Goal: Information Seeking & Learning: Learn about a topic

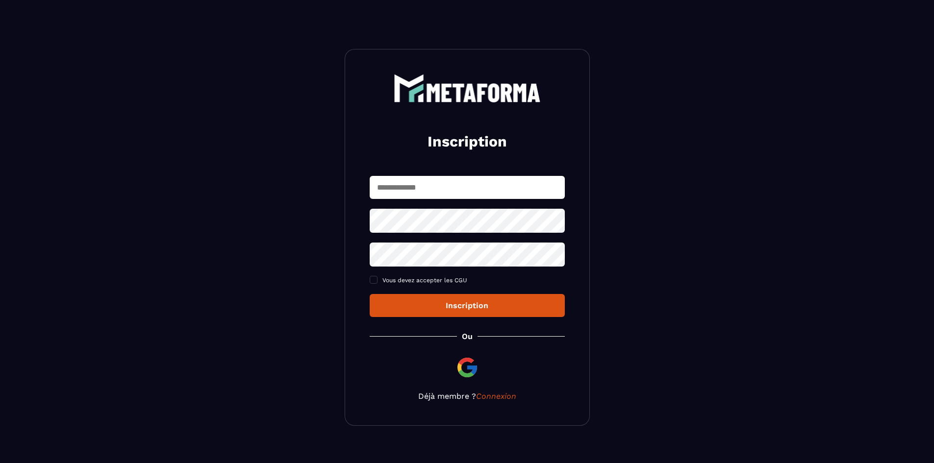
click at [424, 187] on input "text" at bounding box center [467, 187] width 195 height 23
type input "*"
type input "**********"
click at [486, 399] on link "Connexion" at bounding box center [496, 396] width 40 height 9
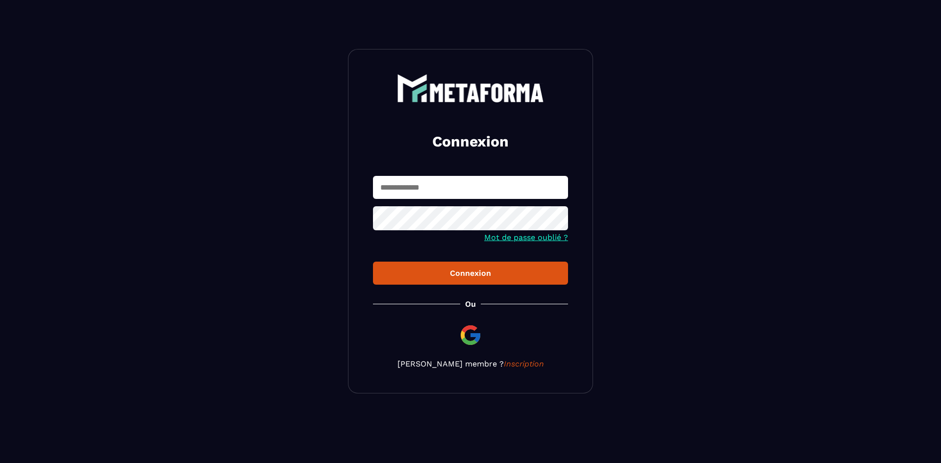
click at [423, 187] on input "text" at bounding box center [470, 187] width 195 height 23
click at [423, 187] on input "*********" at bounding box center [470, 187] width 195 height 23
click at [423, 187] on input "**********" at bounding box center [470, 187] width 195 height 23
type input "**********"
click at [557, 221] on icon at bounding box center [557, 219] width 11 height 9
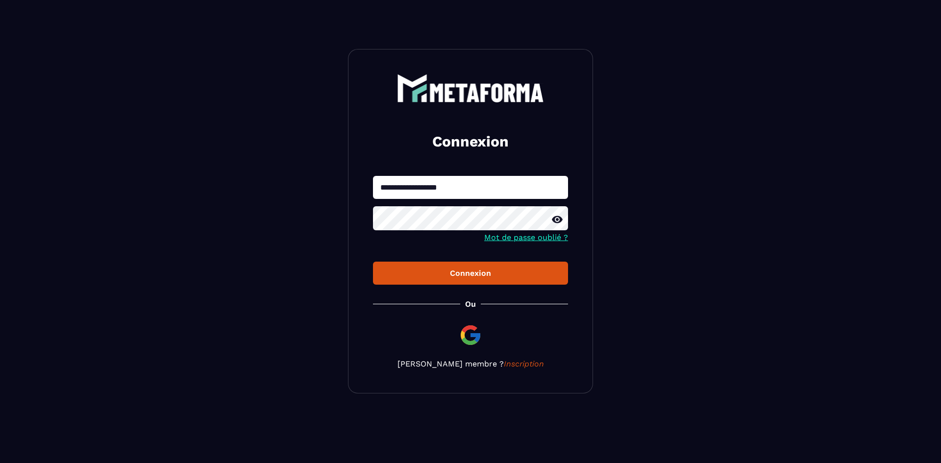
click at [489, 269] on button "Connexion" at bounding box center [470, 273] width 195 height 23
click at [459, 287] on div "**********" at bounding box center [470, 221] width 245 height 345
click at [448, 278] on div "Connexion" at bounding box center [470, 273] width 179 height 9
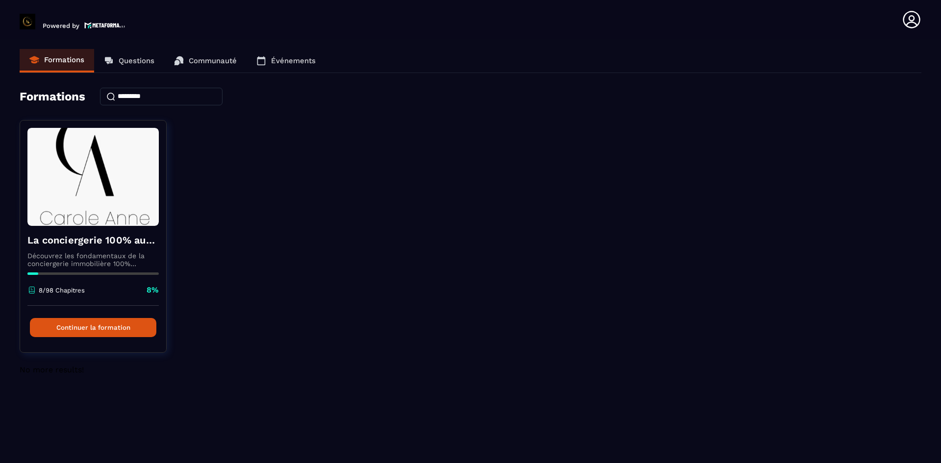
drag, startPoint x: 932, startPoint y: 0, endPoint x: 634, endPoint y: 260, distance: 395.4
click at [634, 260] on div "La conciergerie 100% automatisée Découvrez les fondamentaux de la conciergerie …" at bounding box center [471, 242] width 902 height 245
drag, startPoint x: 634, startPoint y: 260, endPoint x: 630, endPoint y: 101, distance: 159.4
click at [630, 101] on div "Formations" at bounding box center [471, 97] width 902 height 18
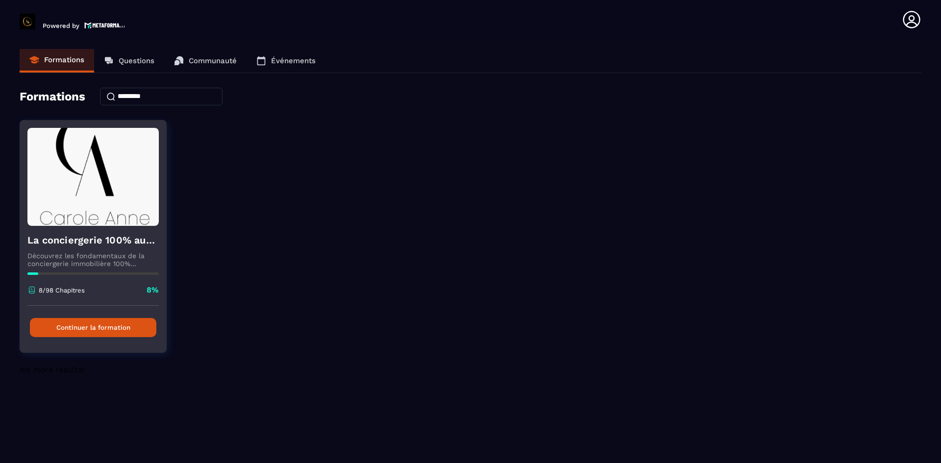
click at [87, 329] on button "Continuer la formation" at bounding box center [93, 327] width 126 height 19
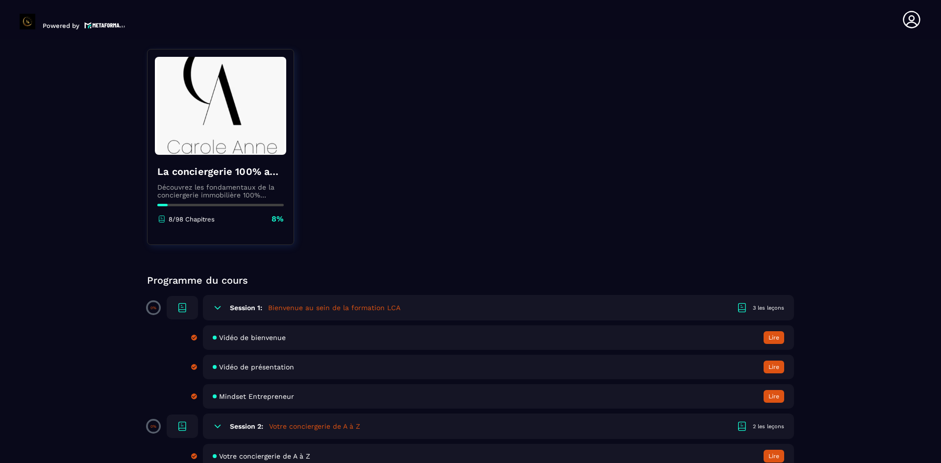
scroll to position [141, 0]
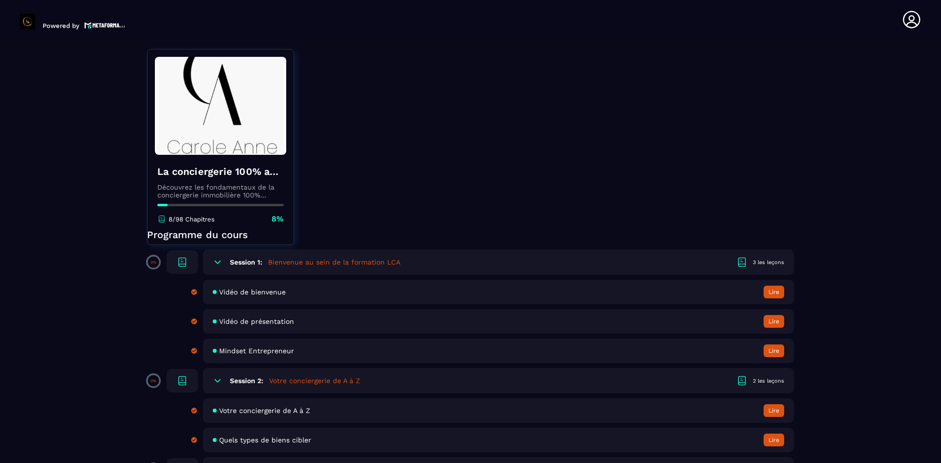
click at [769, 293] on button "Lire" at bounding box center [774, 292] width 21 height 13
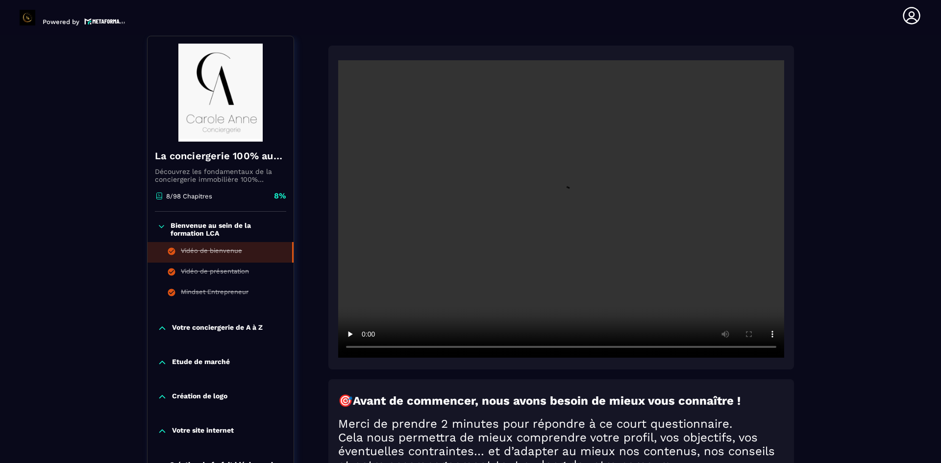
scroll to position [102, 0]
click at [219, 273] on div "Vidéo de présentation" at bounding box center [215, 272] width 68 height 11
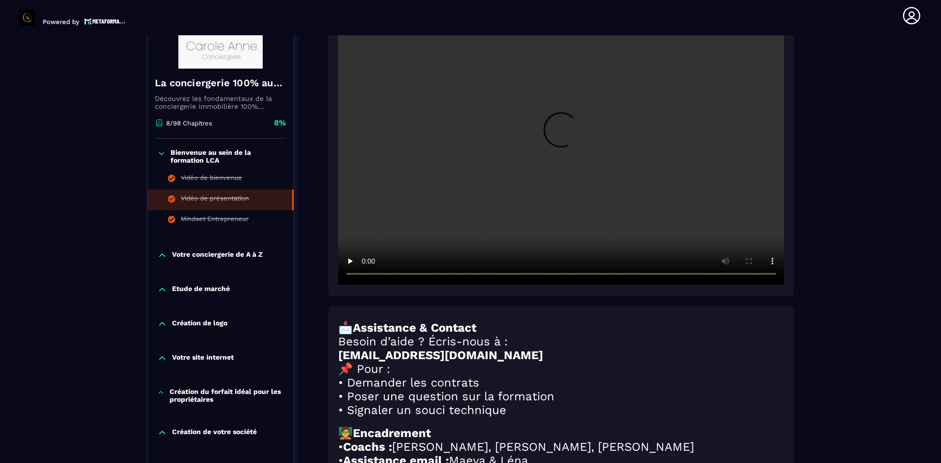
scroll to position [174, 0]
click at [191, 221] on div "Mindset Entrepreneur" at bounding box center [215, 221] width 68 height 11
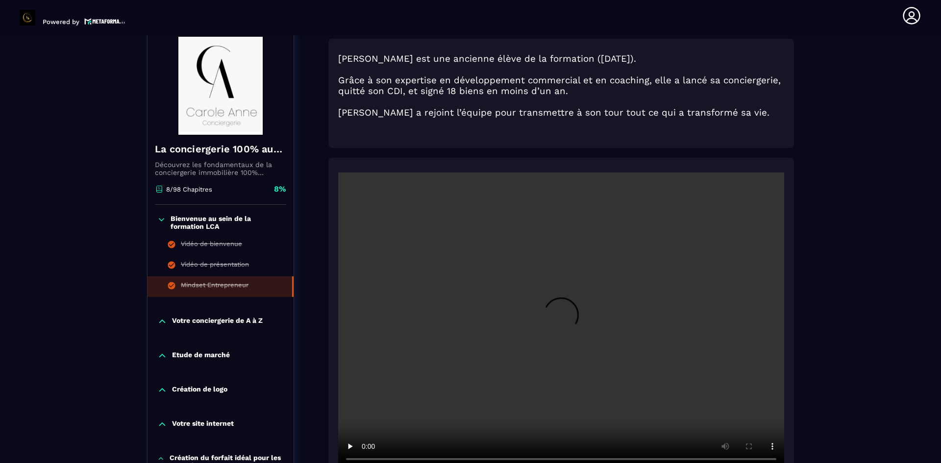
scroll to position [102, 0]
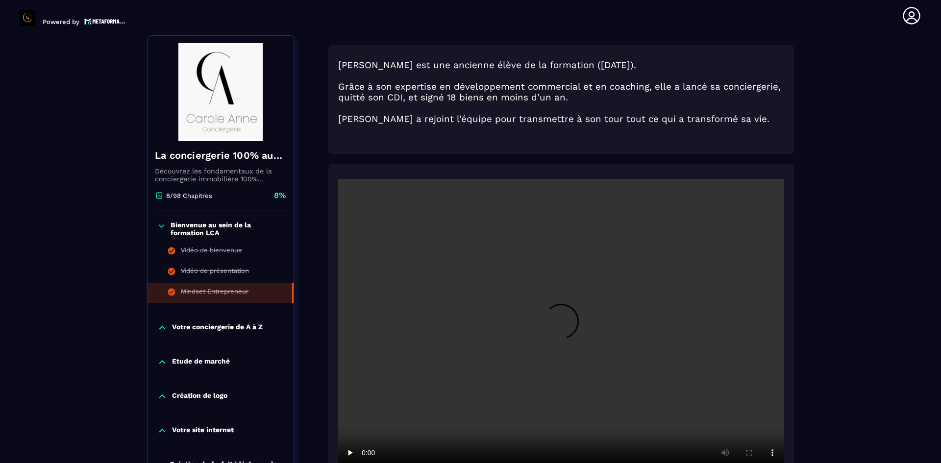
click at [208, 325] on p "Votre conciergerie de A à Z" at bounding box center [217, 328] width 91 height 10
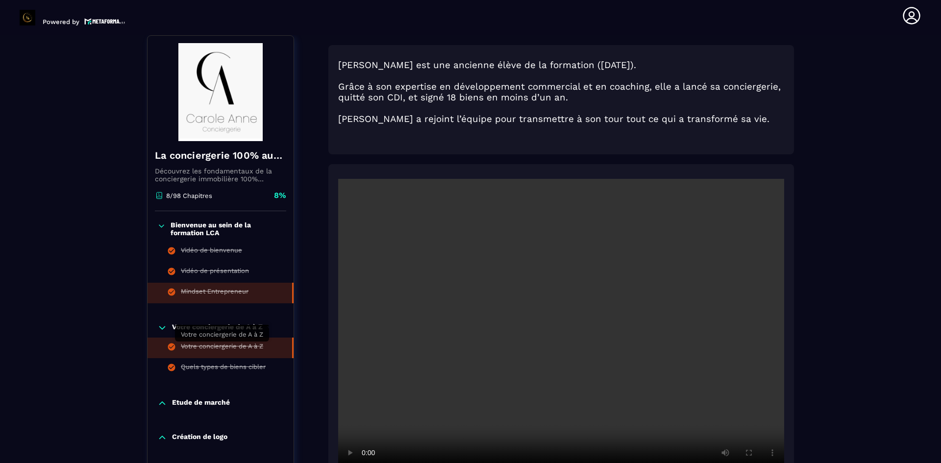
click at [242, 346] on div "Votre conciergerie de A à Z" at bounding box center [222, 348] width 82 height 11
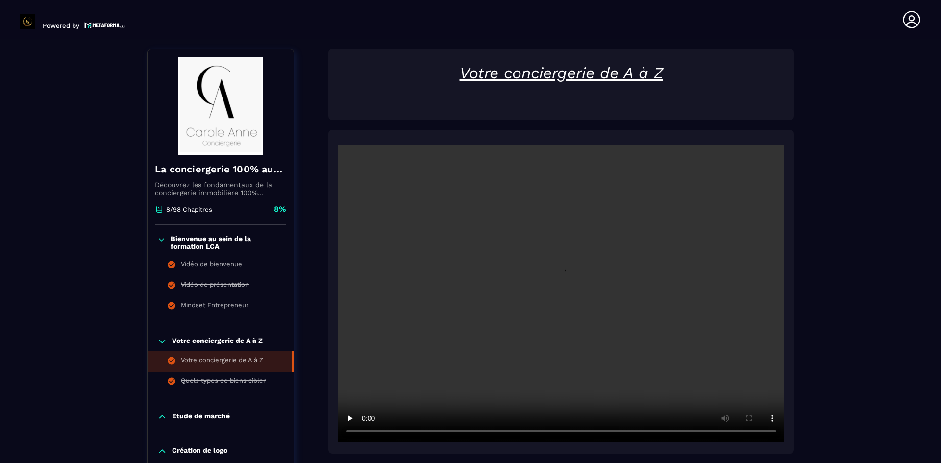
scroll to position [4, 0]
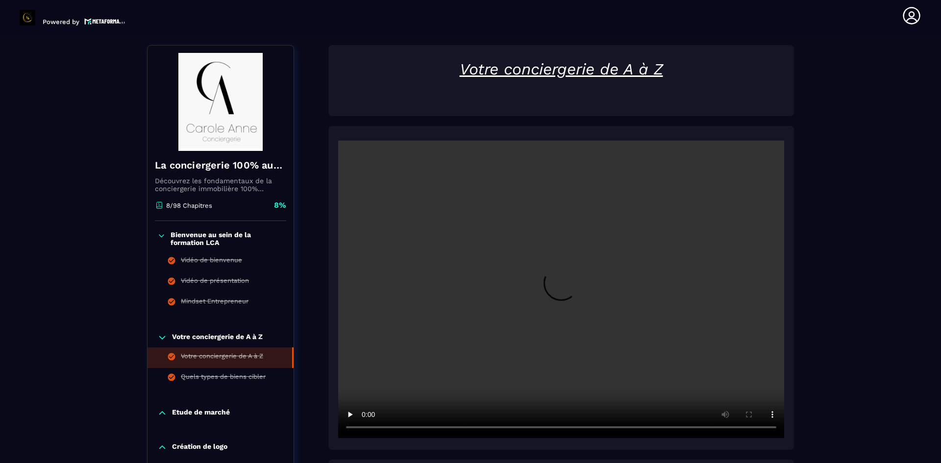
click at [192, 415] on p "Etude de marché" at bounding box center [201, 413] width 58 height 10
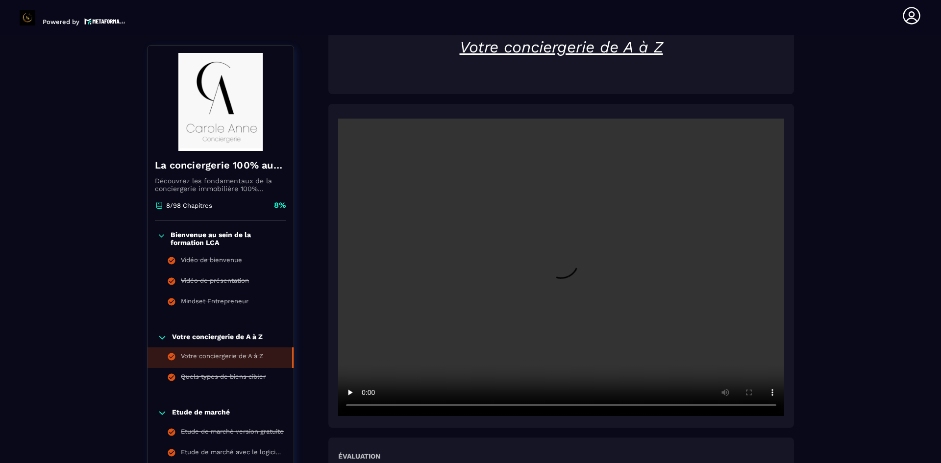
scroll to position [125, 0]
click at [200, 343] on div "Votre conciergerie de A à Z Votre conciergerie de A à Z Quels types de biens ci…" at bounding box center [221, 360] width 146 height 75
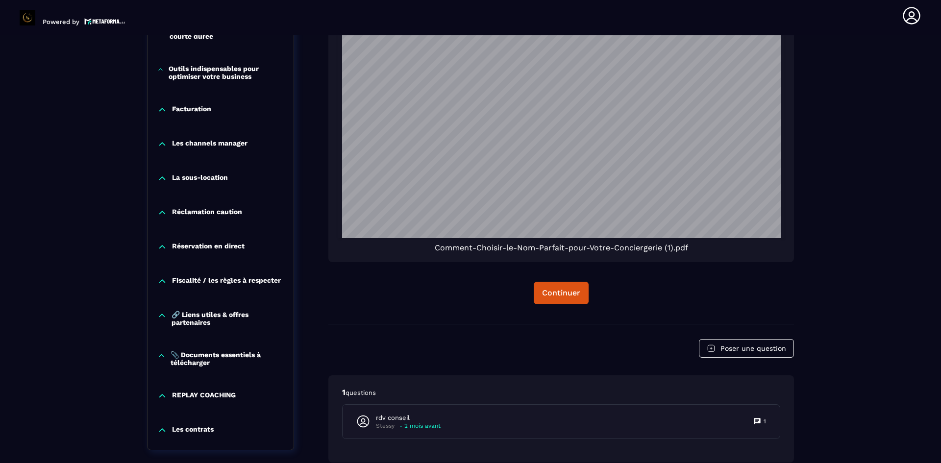
scroll to position [1409, 0]
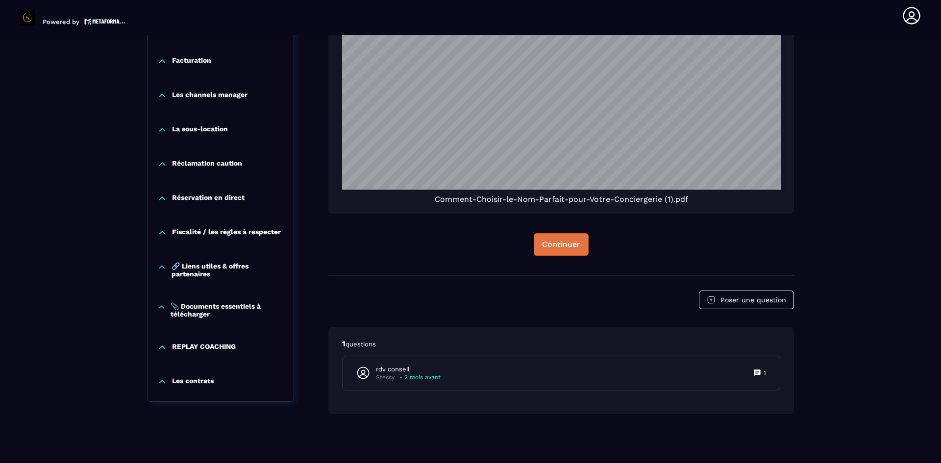
click at [568, 246] on div "Continuer" at bounding box center [561, 245] width 38 height 10
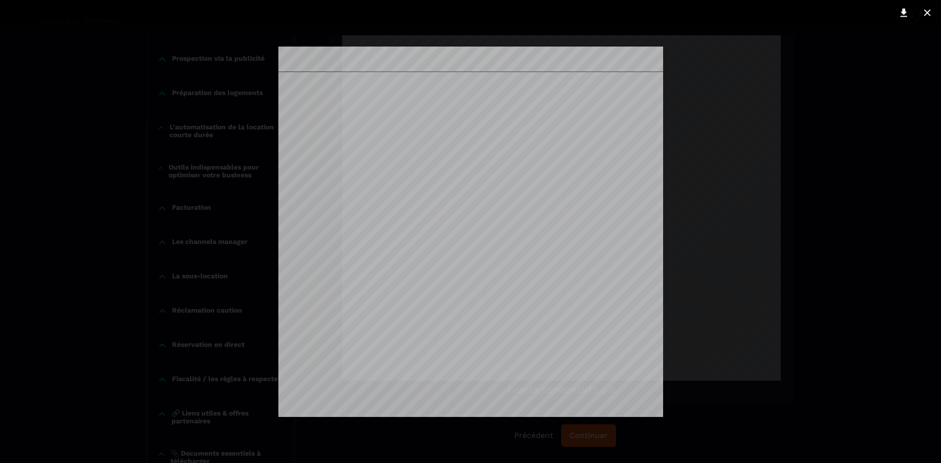
scroll to position [1265, 0]
drag, startPoint x: 664, startPoint y: 89, endPoint x: 904, endPoint y: 15, distance: 250.3
click at [904, 15] on icon at bounding box center [904, 13] width 12 height 12
click at [930, 13] on icon at bounding box center [928, 13] width 12 height 12
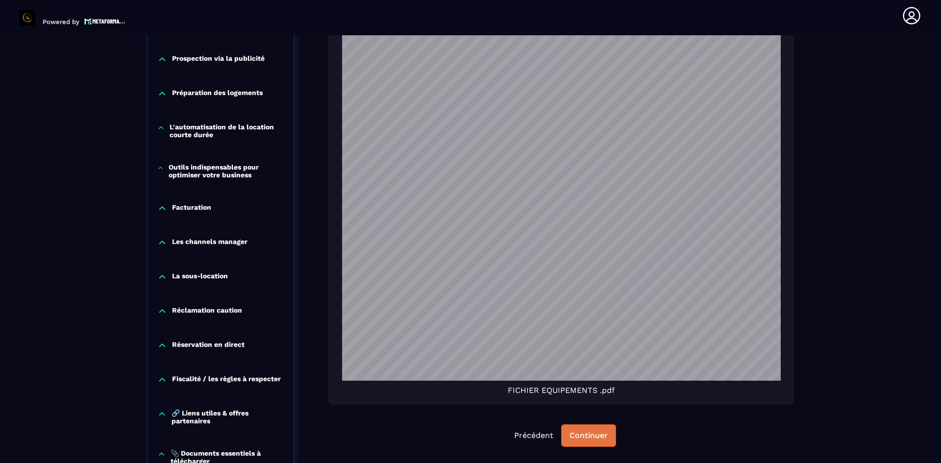
click at [588, 438] on div "Continuer" at bounding box center [589, 436] width 38 height 10
click at [585, 431] on div "Continuer" at bounding box center [589, 436] width 38 height 10
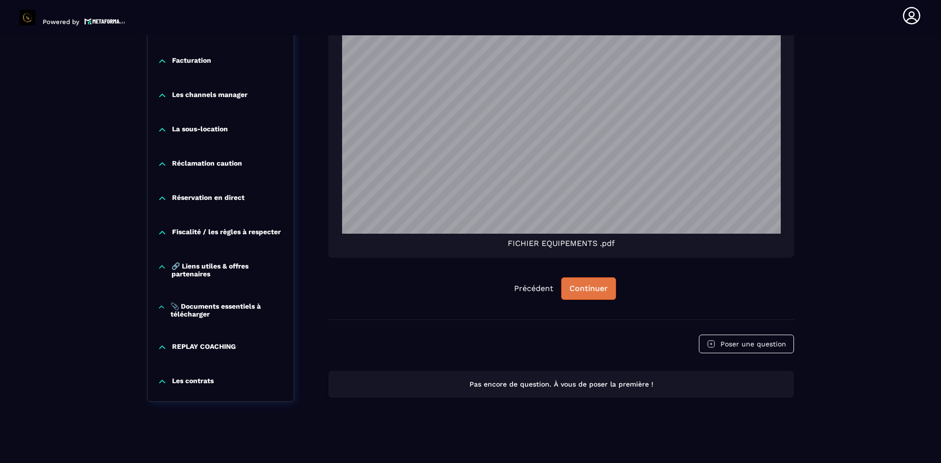
click at [584, 288] on div "Continuer" at bounding box center [589, 289] width 38 height 10
click at [583, 286] on div "Continuer" at bounding box center [589, 289] width 38 height 10
click at [551, 277] on div "Précédent Continuer" at bounding box center [561, 288] width 466 height 23
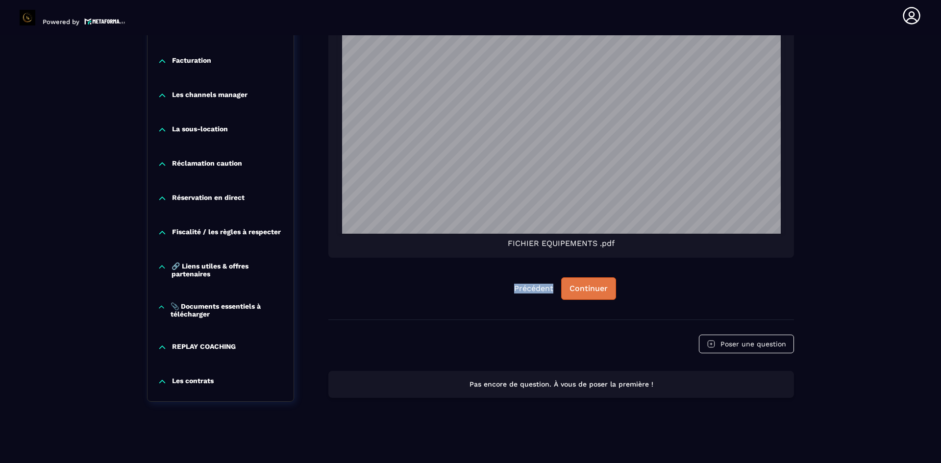
click at [576, 287] on div "Continuer" at bounding box center [589, 289] width 38 height 10
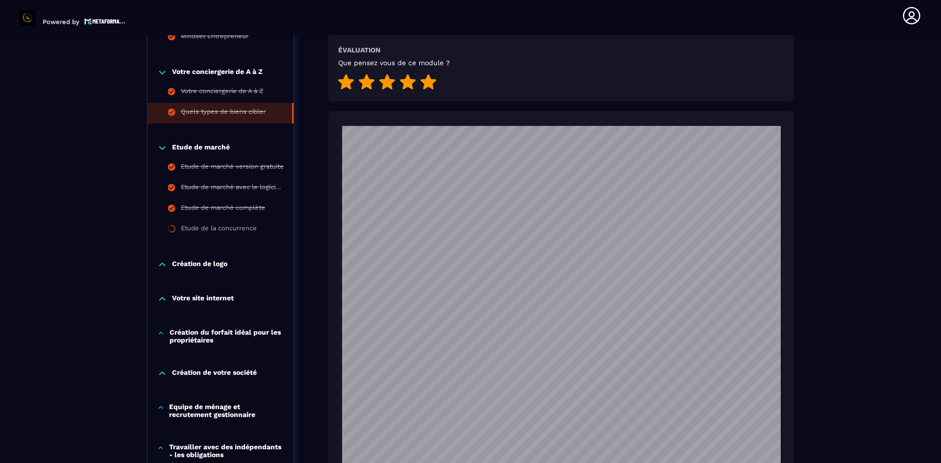
scroll to position [496, 0]
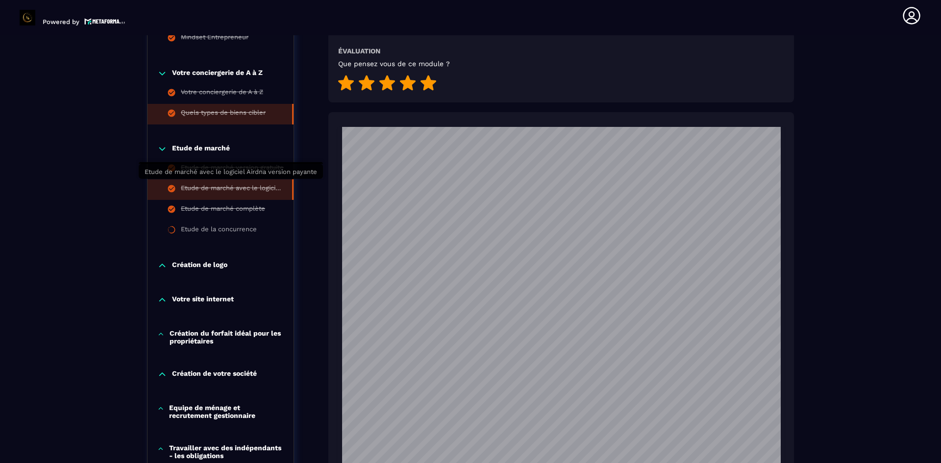
click at [216, 186] on div "Etude de marché avec le logiciel Airdna version payante" at bounding box center [231, 189] width 101 height 11
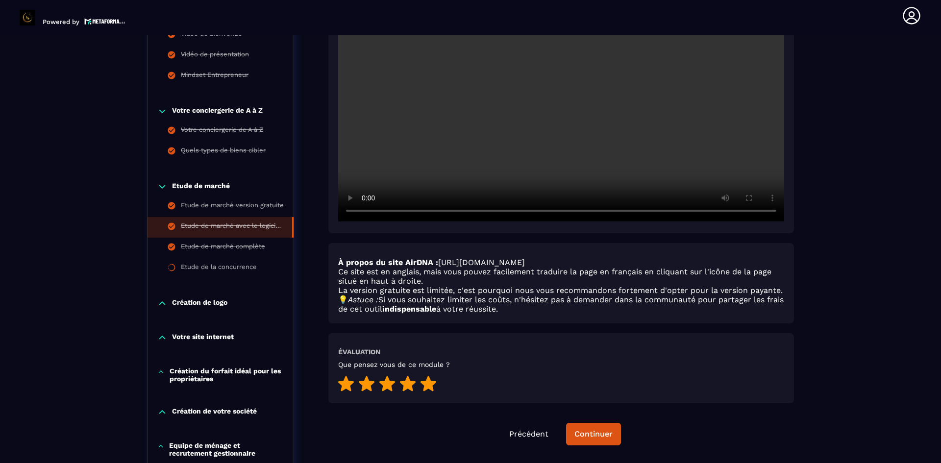
scroll to position [322, 0]
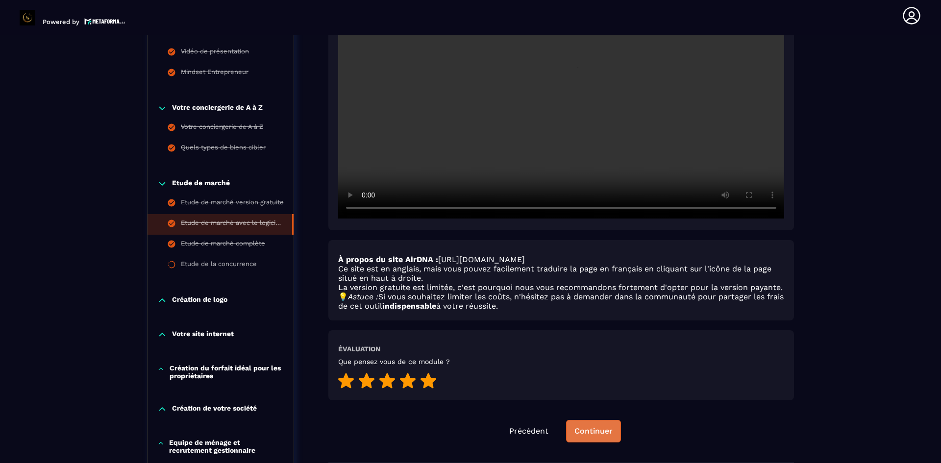
click at [603, 430] on div "Continuer" at bounding box center [594, 432] width 38 height 10
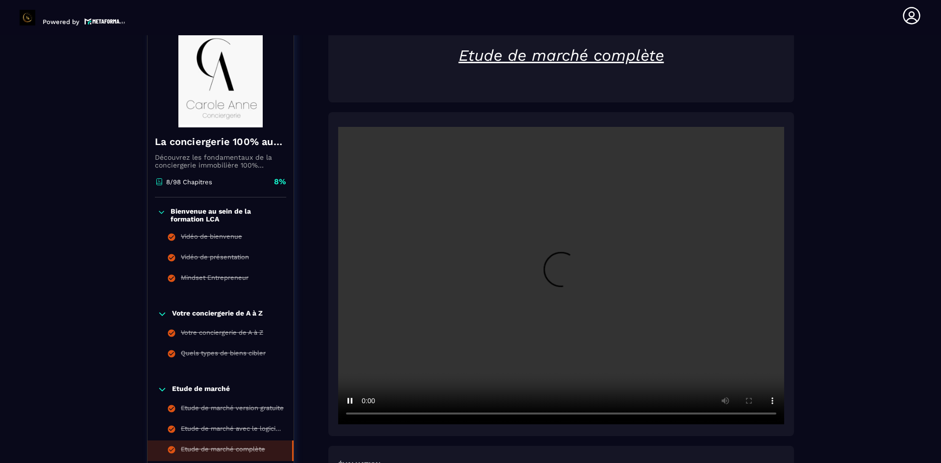
scroll to position [115, 0]
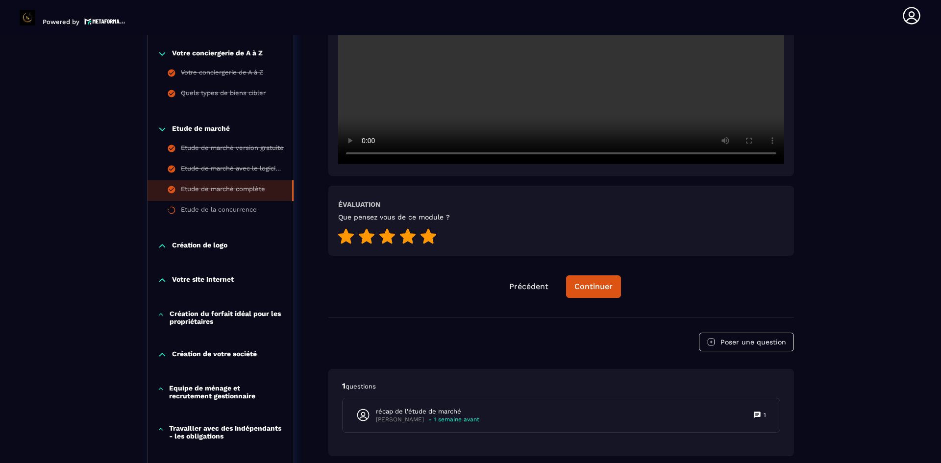
scroll to position [377, 0]
click at [589, 285] on div "Continuer" at bounding box center [594, 286] width 38 height 10
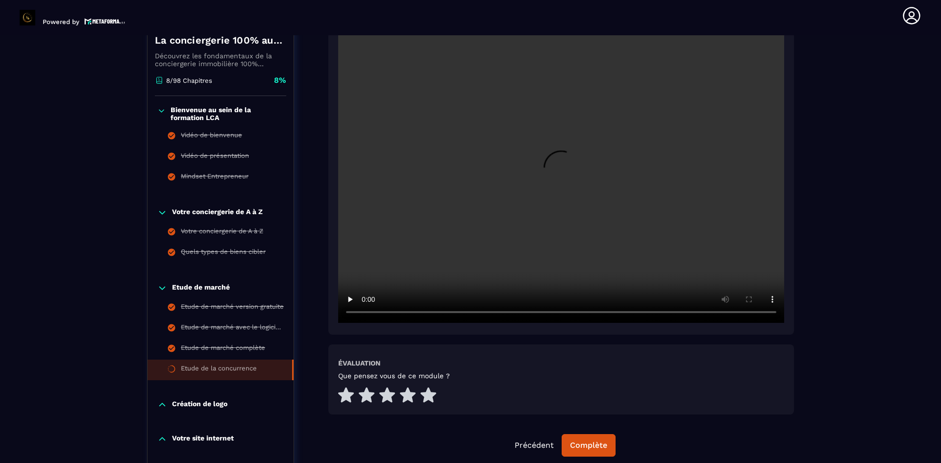
scroll to position [215, 0]
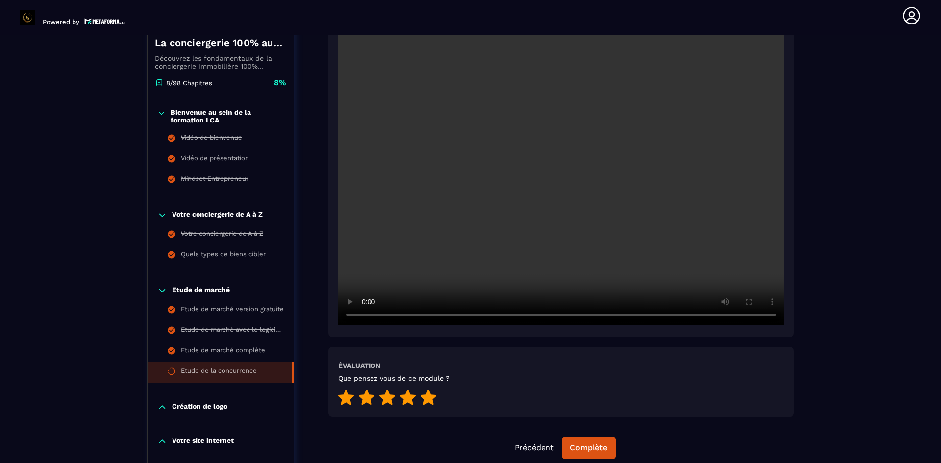
click at [429, 396] on icon at bounding box center [429, 397] width 16 height 15
click at [588, 446] on div "Complète" at bounding box center [588, 448] width 37 height 10
click at [581, 446] on div "Continuer" at bounding box center [589, 448] width 38 height 10
click at [198, 407] on p "Création de logo" at bounding box center [199, 407] width 55 height 10
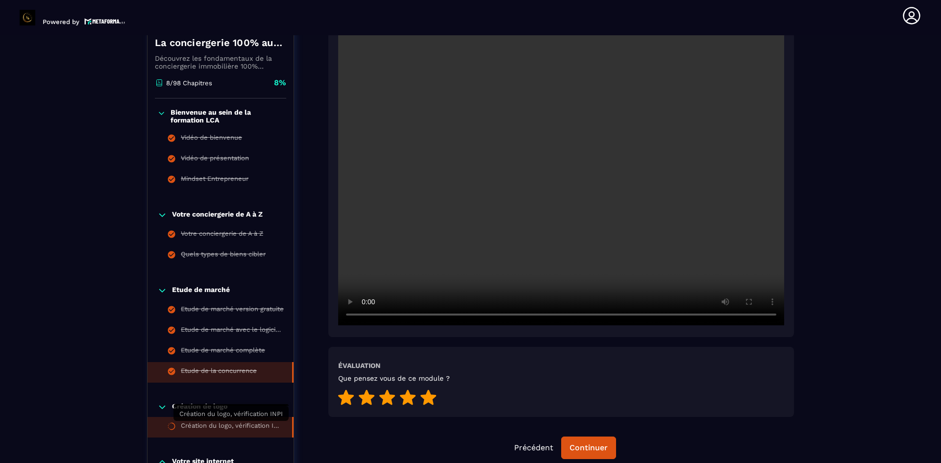
click at [230, 429] on div "Création du logo, vérification INPI" at bounding box center [231, 427] width 101 height 11
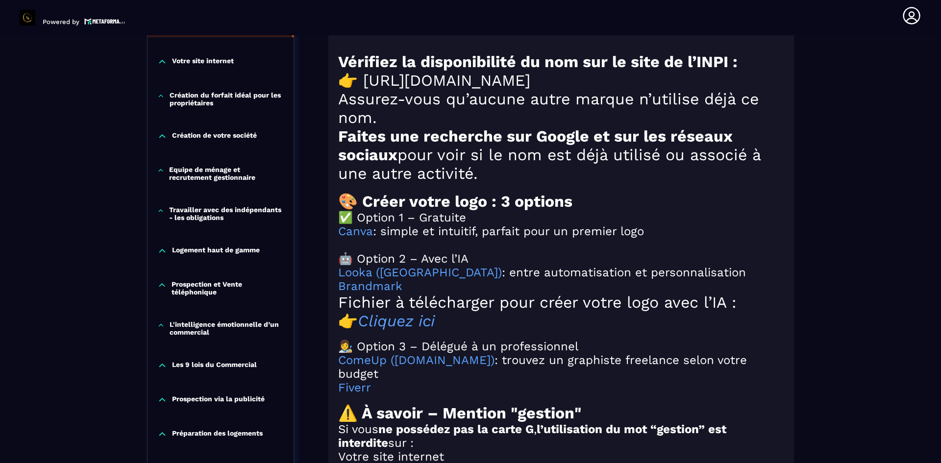
scroll to position [898, 0]
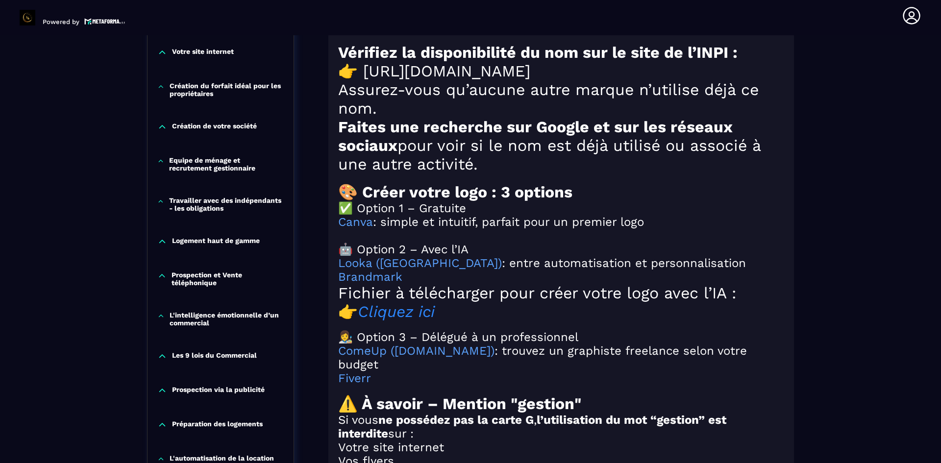
click at [409, 321] on em "Cliquez ici" at bounding box center [396, 311] width 77 height 19
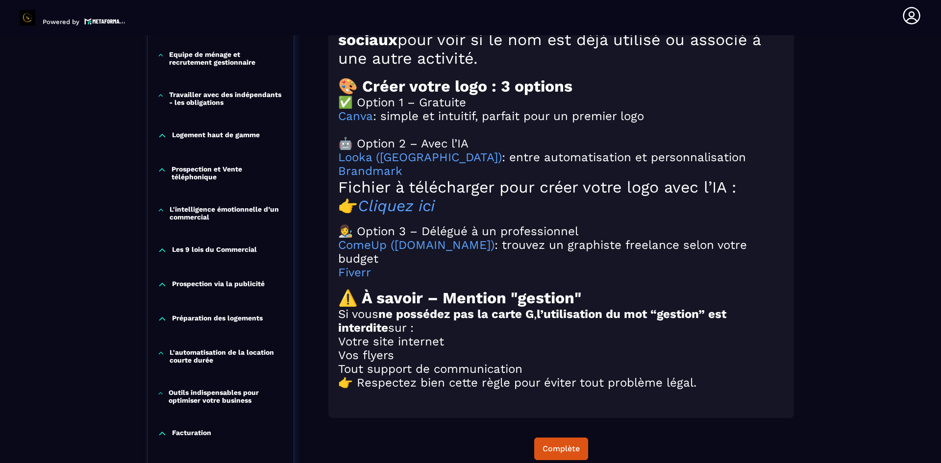
scroll to position [1013, 0]
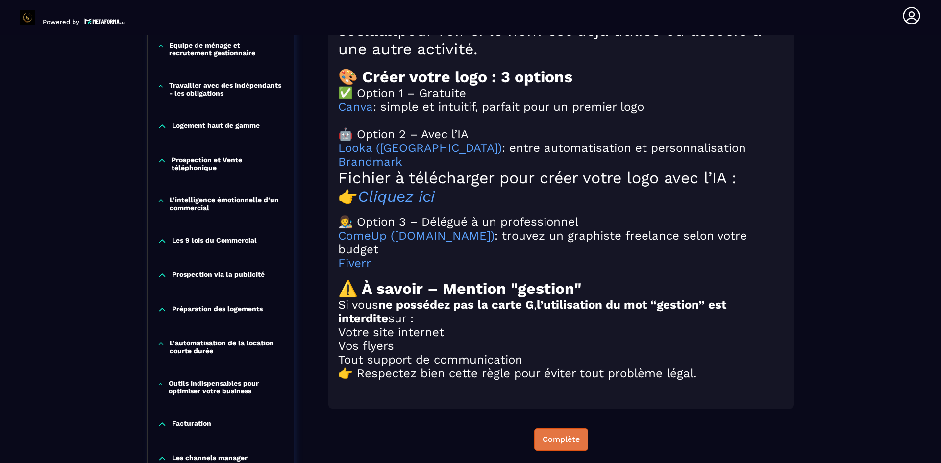
click at [553, 445] on div "Complète" at bounding box center [561, 440] width 37 height 10
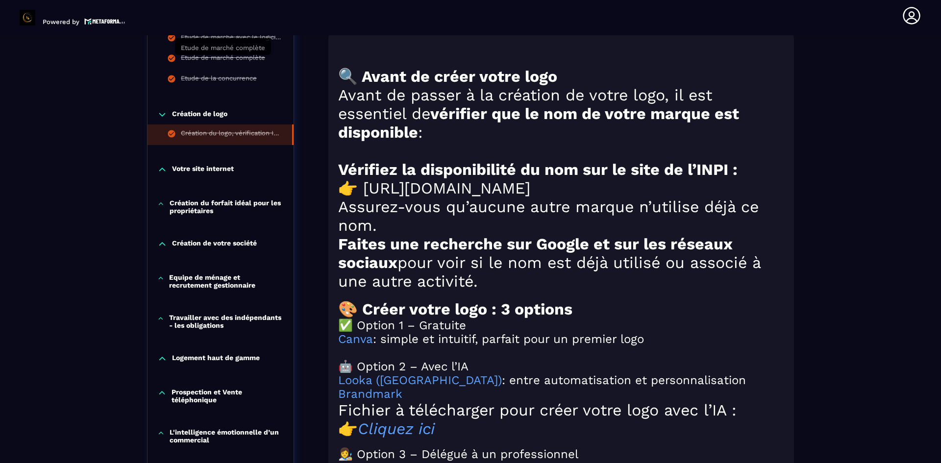
scroll to position [781, 0]
click at [195, 170] on p "Votre site internet" at bounding box center [203, 169] width 62 height 10
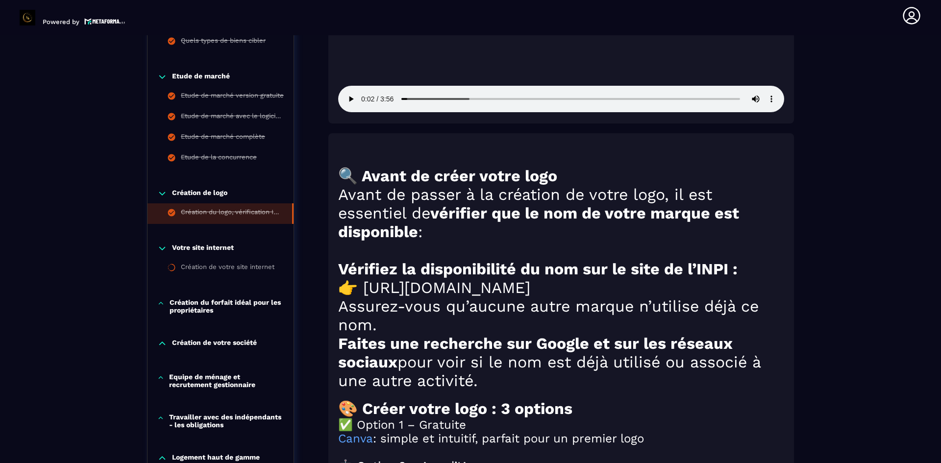
scroll to position [700, 0]
